Goal: Check status: Check status

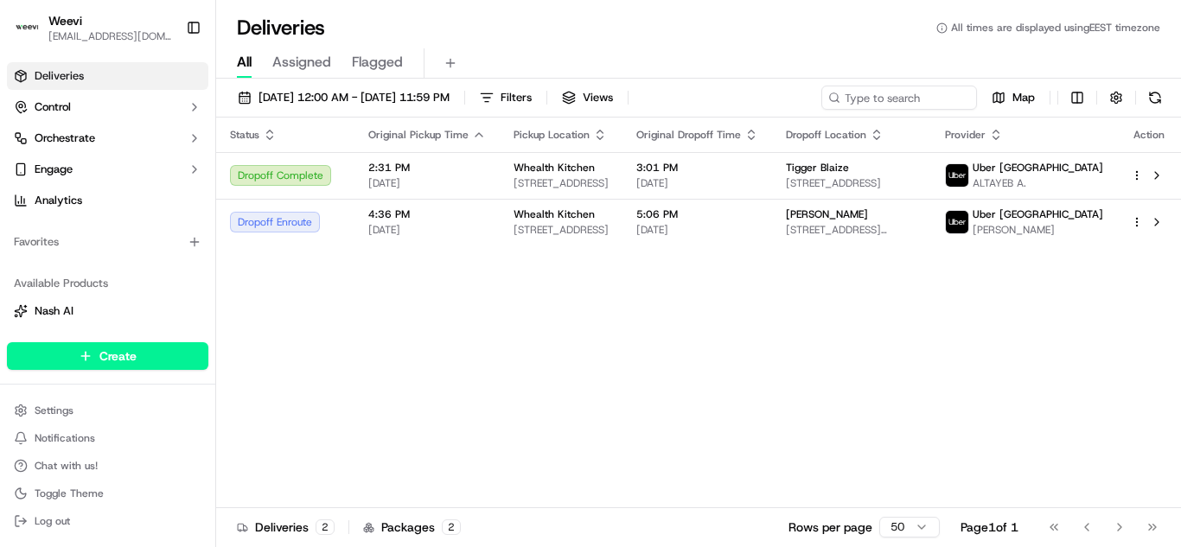
click at [245, 64] on span "All" at bounding box center [244, 62] width 15 height 21
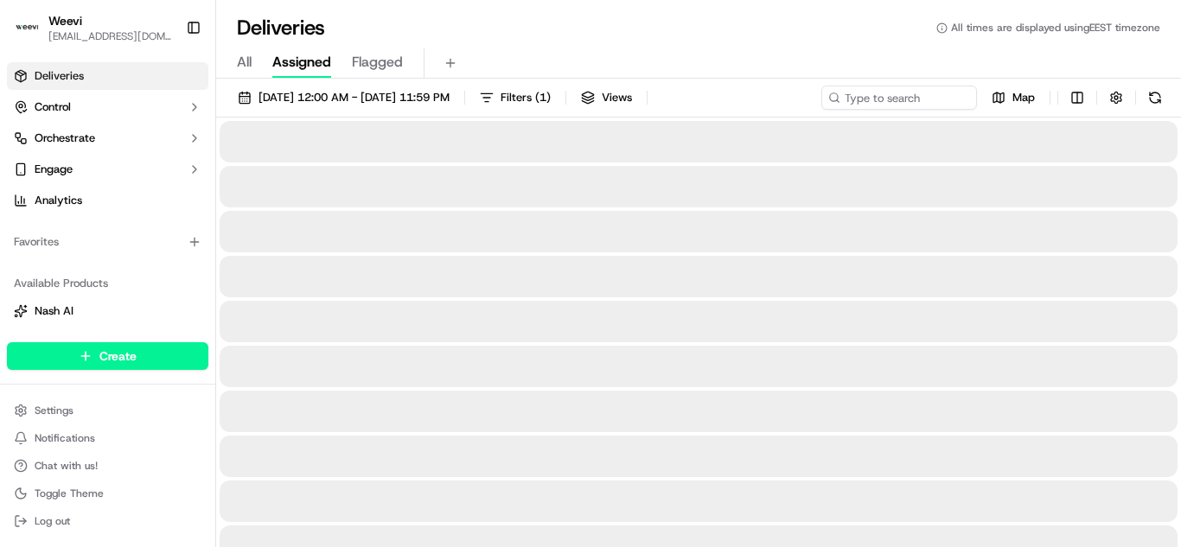
click at [294, 60] on span "Assigned" at bounding box center [301, 62] width 59 height 21
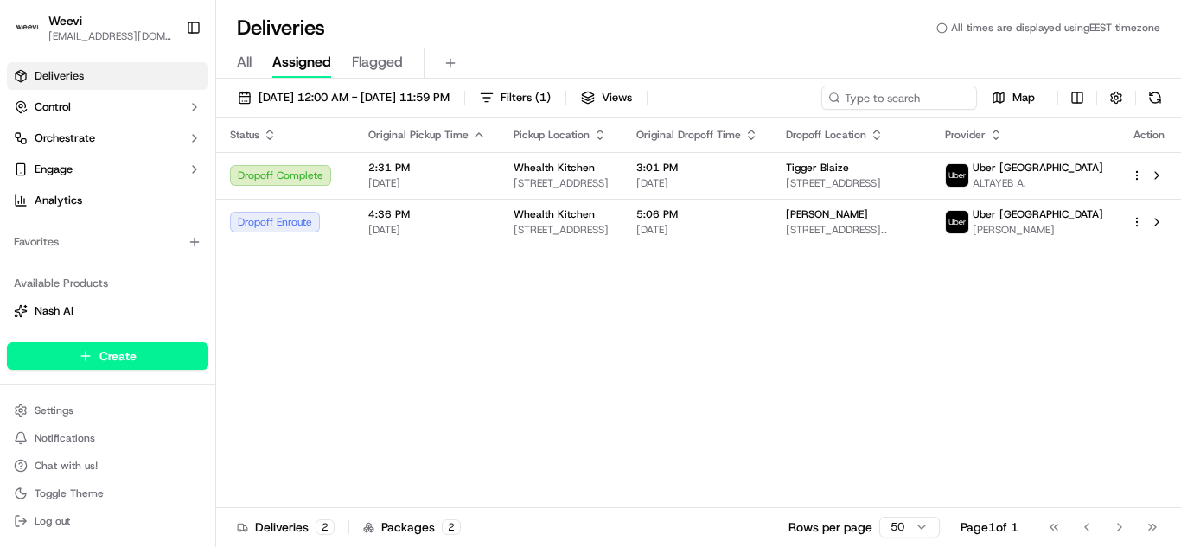
click at [239, 65] on span "All" at bounding box center [244, 62] width 15 height 21
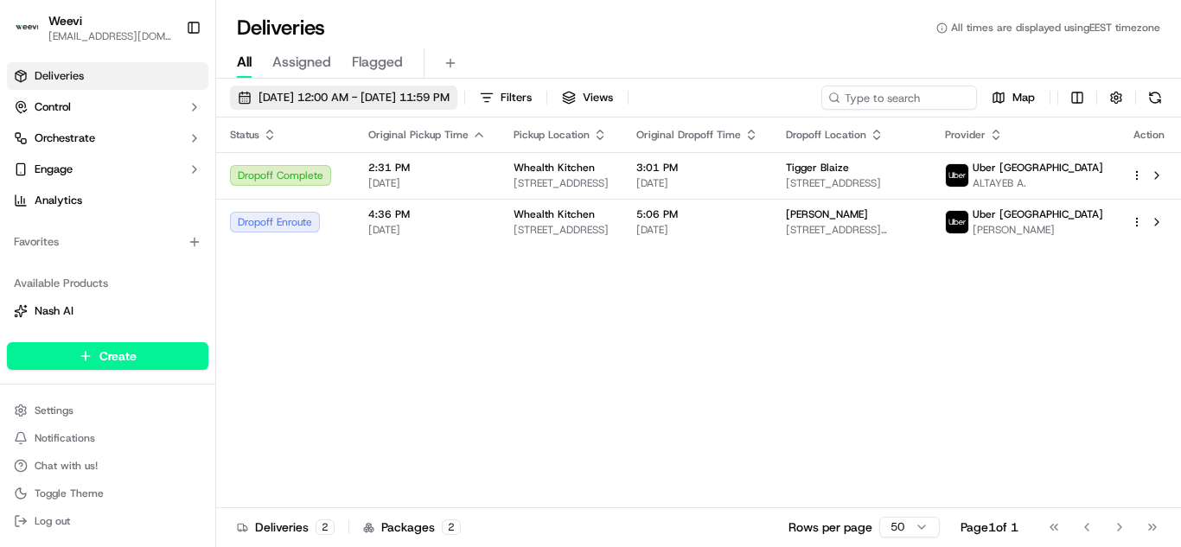
click at [394, 97] on span "10/15/2025 12:00 AM - 10/15/2025 11:59 PM" at bounding box center [353, 98] width 191 height 16
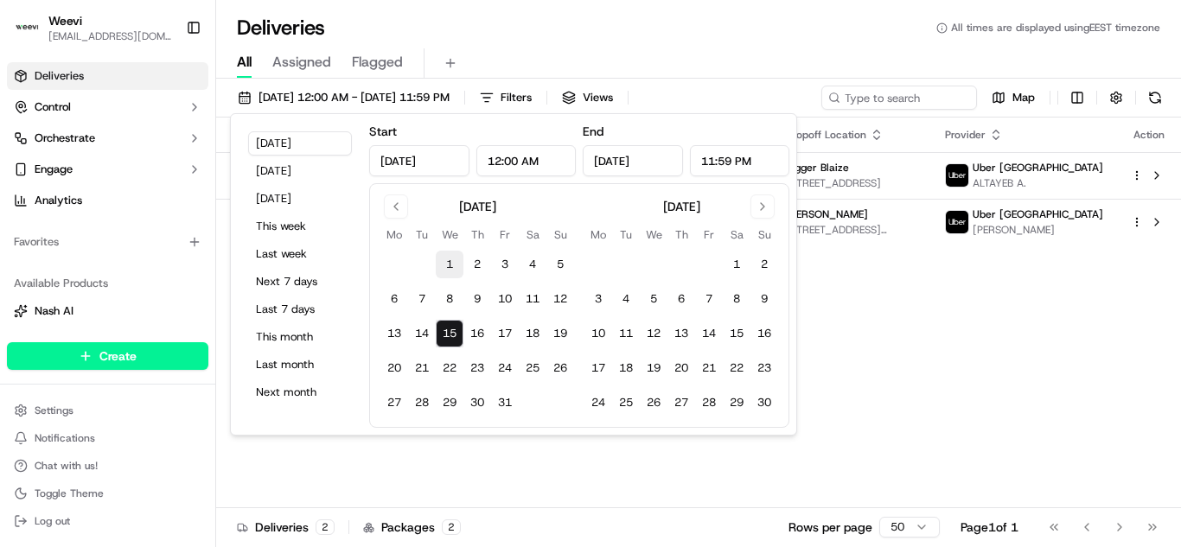
click at [447, 266] on button "1" at bounding box center [450, 265] width 28 height 28
type input "Oct 1, 2025"
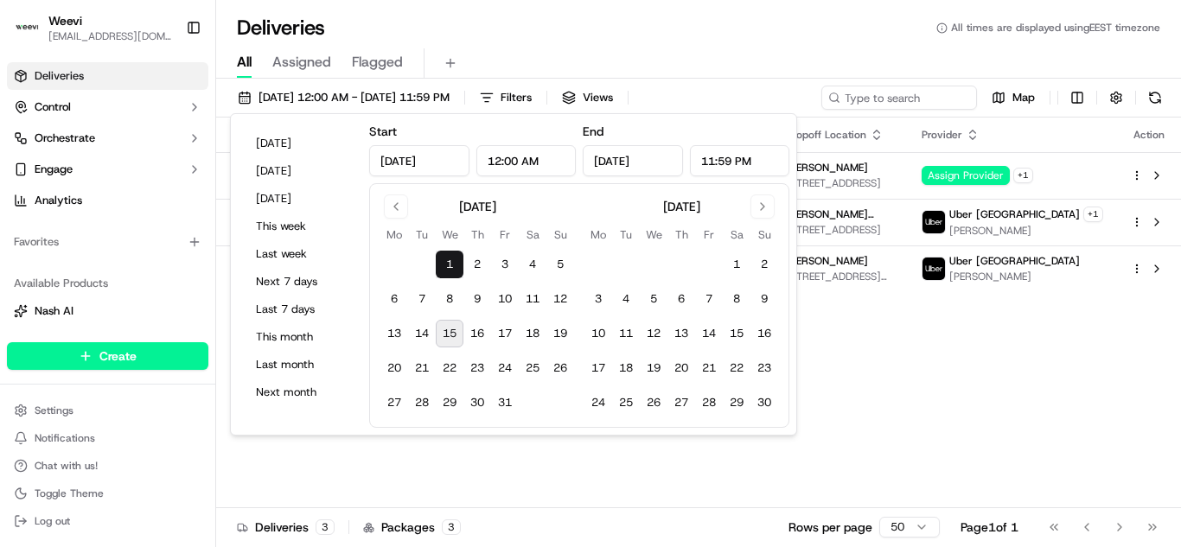
click at [446, 264] on button "1" at bounding box center [450, 265] width 28 height 28
click at [823, 453] on div "Status Original Pickup Time Pickup Location Original Dropoff Time Dropoff Locat…" at bounding box center [698, 313] width 965 height 390
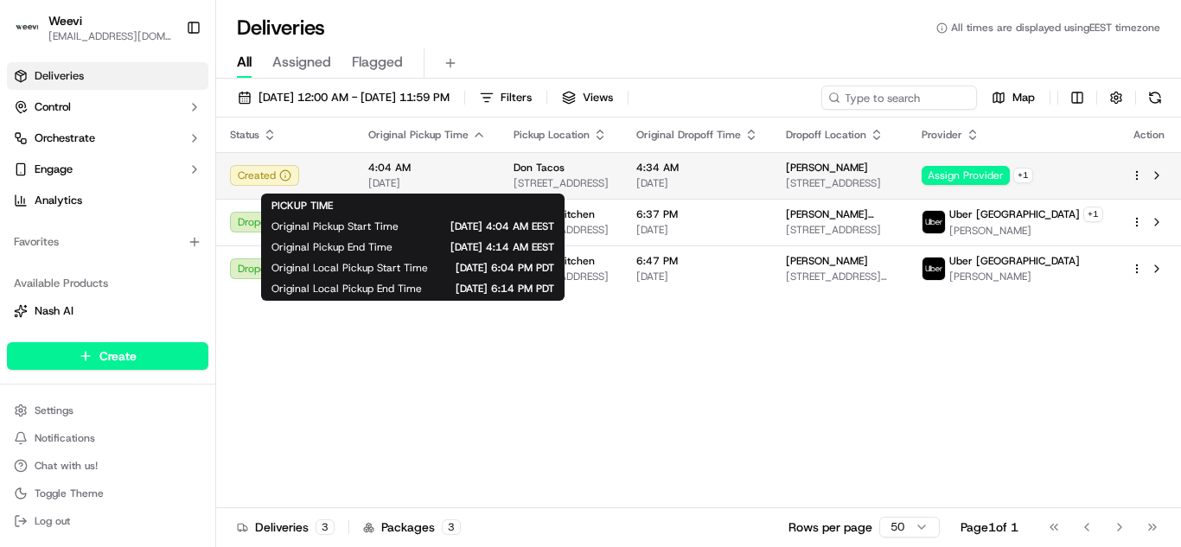
click at [386, 170] on span "4:04 AM" at bounding box center [427, 168] width 118 height 14
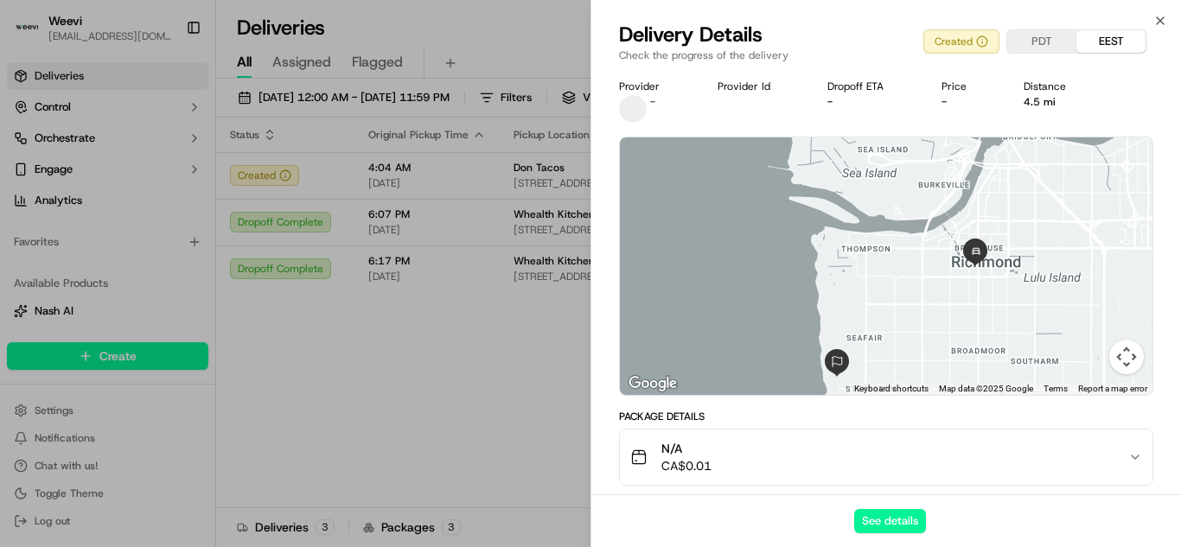
click at [1140, 452] on icon "button" at bounding box center [1135, 457] width 14 height 14
click at [1132, 456] on icon "button" at bounding box center [1135, 457] width 14 height 14
click at [882, 522] on button "See details" at bounding box center [890, 521] width 72 height 24
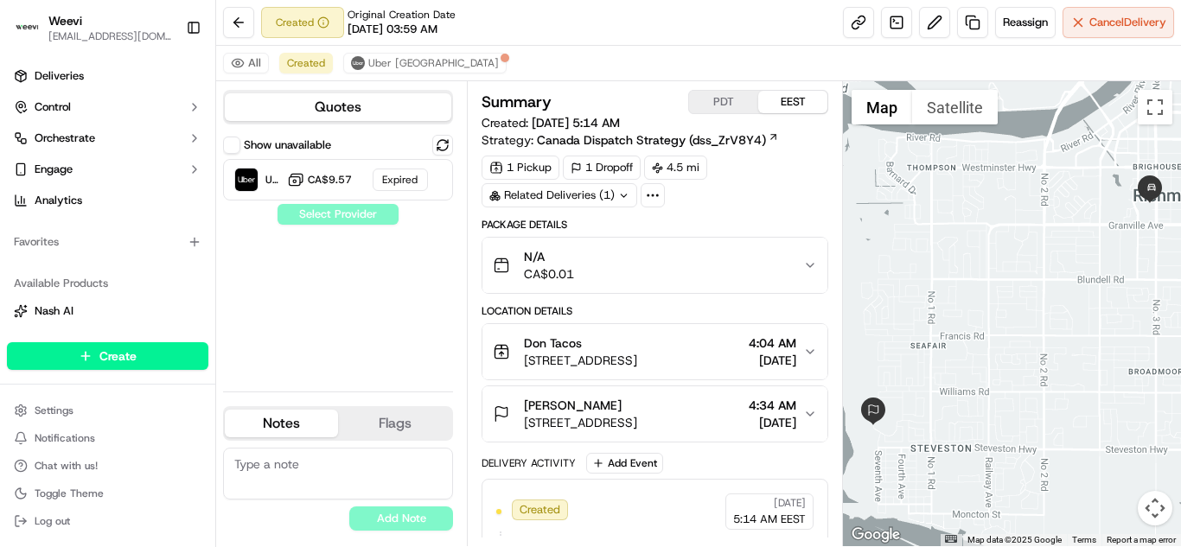
scroll to position [66, 0]
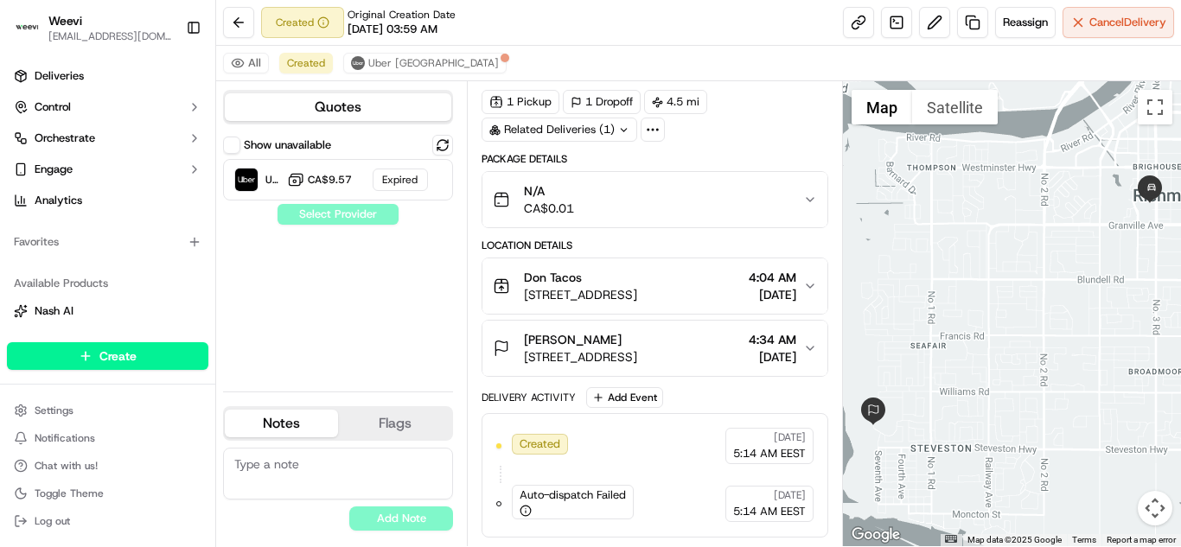
click at [367, 109] on button "Quotes" at bounding box center [338, 107] width 226 height 28
click at [335, 102] on button "Quotes" at bounding box center [338, 107] width 226 height 28
click at [343, 107] on button "Quotes" at bounding box center [338, 107] width 226 height 28
click at [339, 106] on button "Quotes" at bounding box center [338, 107] width 226 height 28
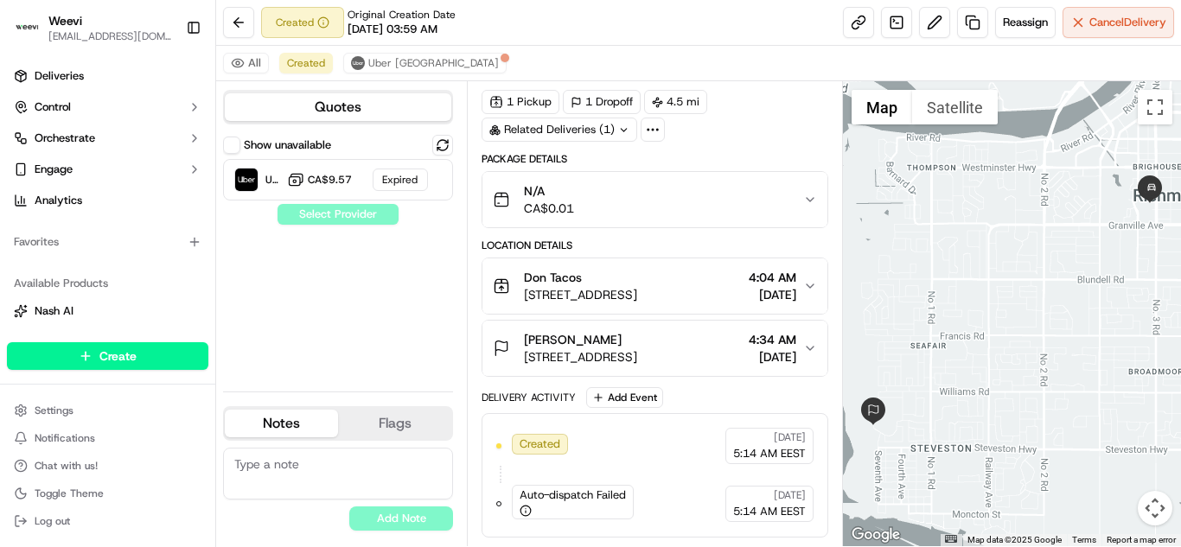
click at [339, 106] on button "Quotes" at bounding box center [338, 107] width 226 height 28
click at [335, 103] on button "Quotes" at bounding box center [338, 107] width 226 height 28
click at [335, 105] on button "Quotes" at bounding box center [338, 107] width 226 height 28
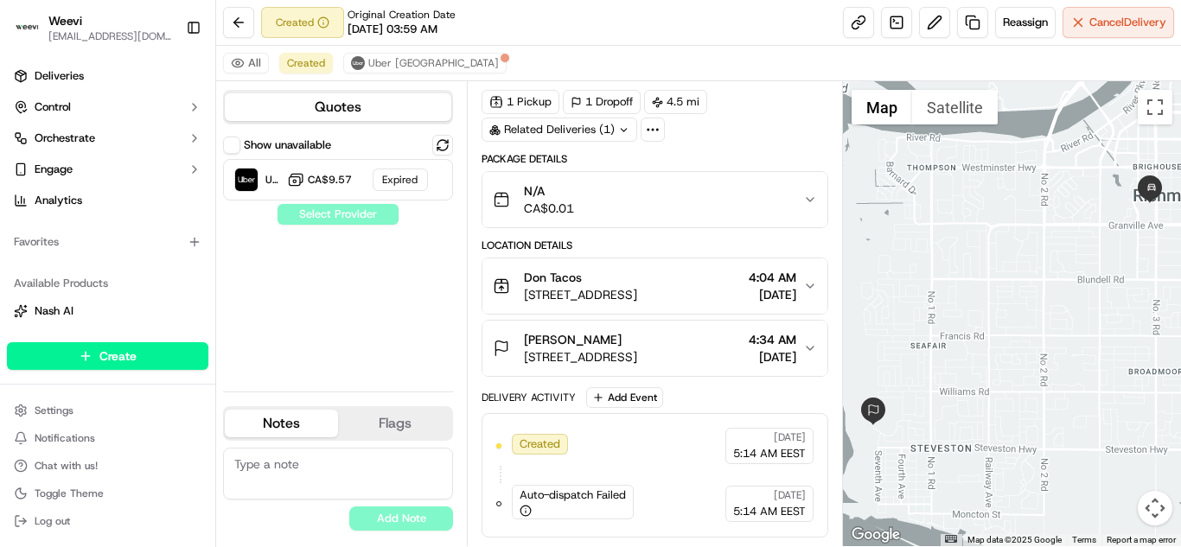
click at [335, 105] on button "Quotes" at bounding box center [338, 107] width 226 height 28
click at [345, 107] on button "Quotes" at bounding box center [338, 107] width 226 height 28
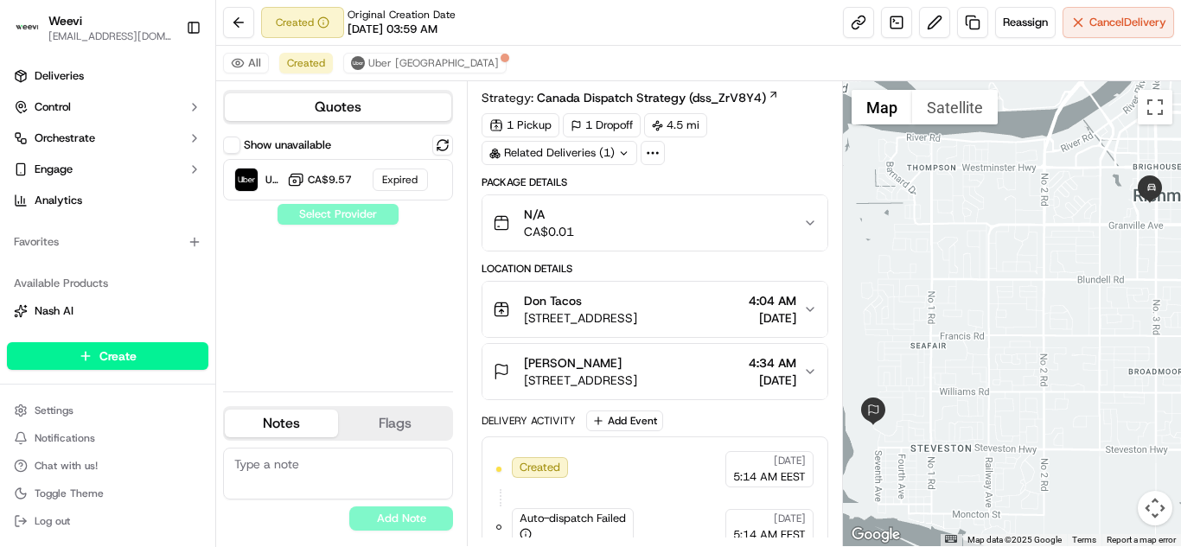
scroll to position [0, 0]
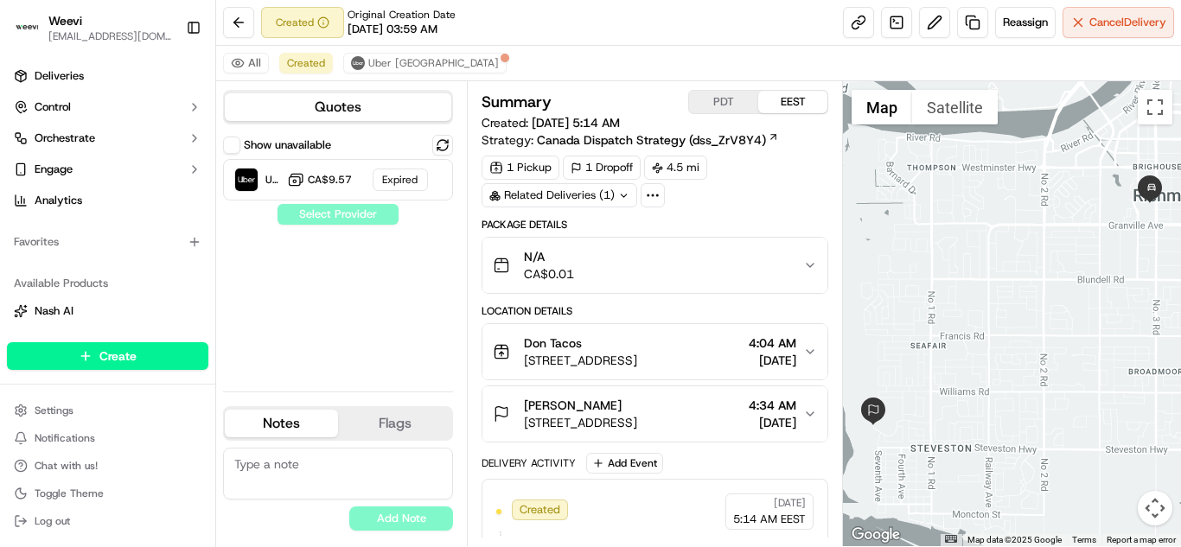
click at [306, 112] on button "Quotes" at bounding box center [338, 107] width 226 height 28
click at [329, 107] on button "Quotes" at bounding box center [338, 107] width 226 height 28
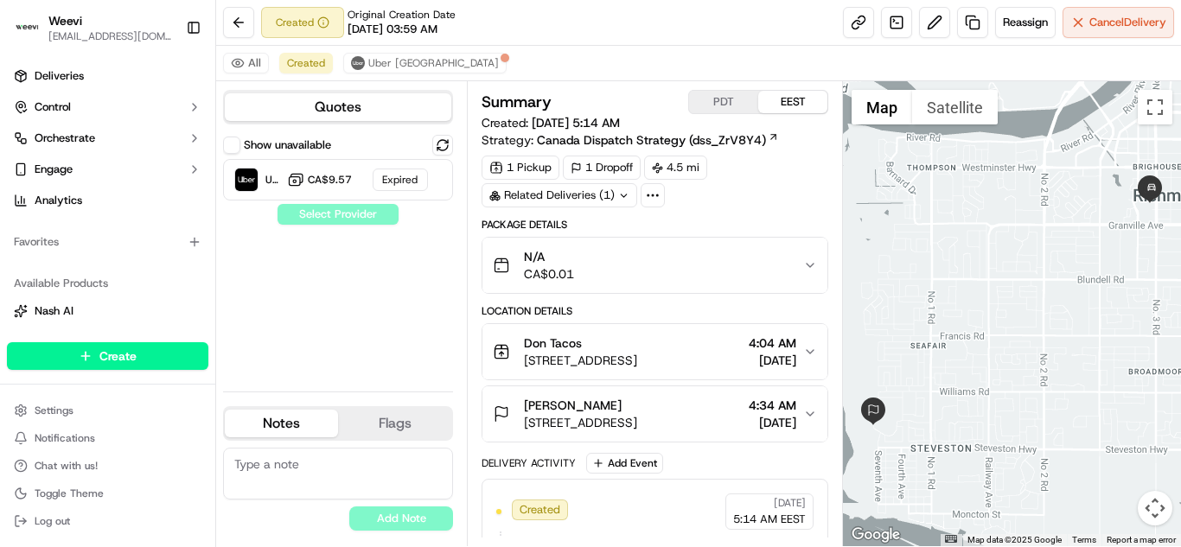
click at [349, 101] on button "Quotes" at bounding box center [338, 107] width 226 height 28
click at [346, 103] on button "Quotes" at bounding box center [338, 107] width 226 height 28
click at [288, 101] on button "Quotes" at bounding box center [338, 107] width 226 height 28
click at [323, 105] on button "Quotes" at bounding box center [338, 107] width 226 height 28
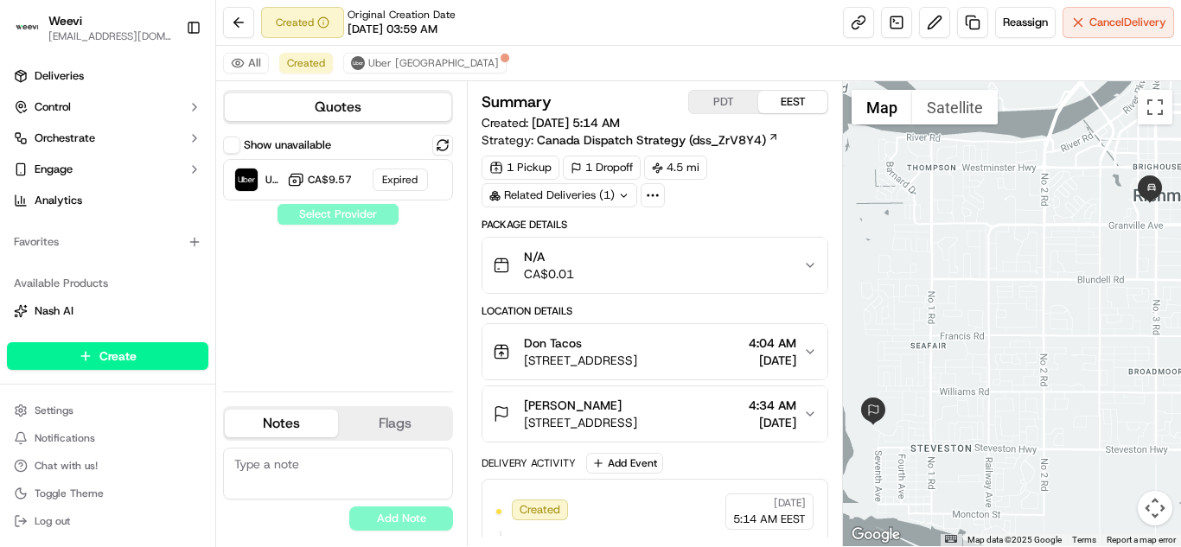
click at [323, 105] on button "Quotes" at bounding box center [338, 107] width 226 height 28
click at [362, 106] on button "Quotes" at bounding box center [338, 107] width 226 height 28
click at [716, 59] on div "All Created Uber [GEOGRAPHIC_DATA]" at bounding box center [698, 63] width 965 height 35
